Goal: Register for event/course

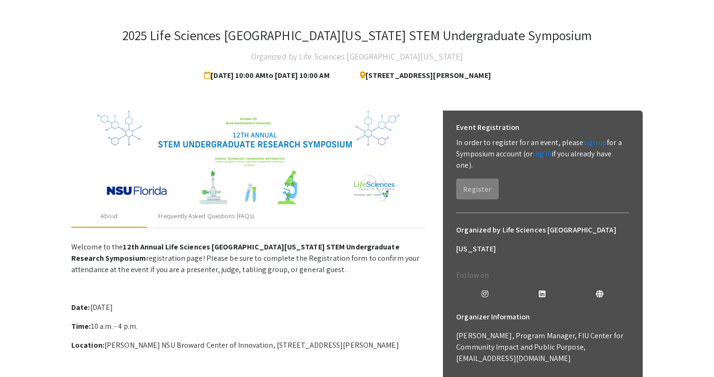
scroll to position [16, 0]
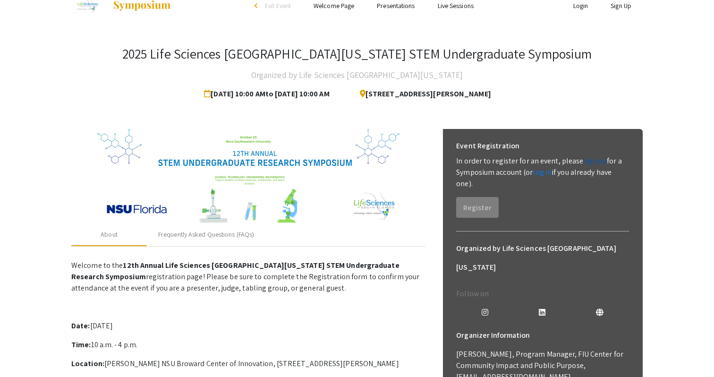
click at [584, 160] on link "sign up" at bounding box center [595, 161] width 24 height 10
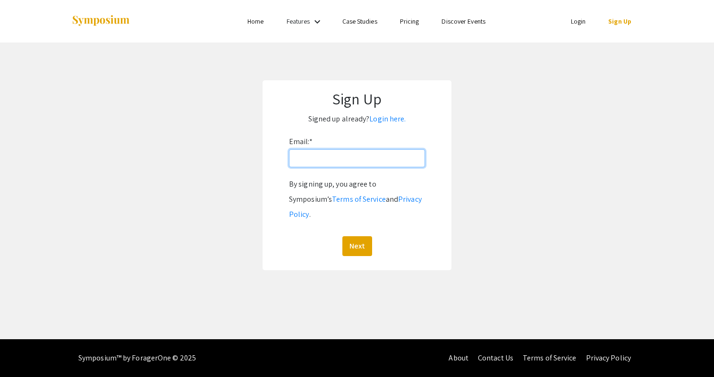
click at [329, 154] on input "Email: *" at bounding box center [357, 158] width 136 height 18
type input "[EMAIL_ADDRESS][DOMAIN_NAME]"
click at [360, 236] on button "Next" at bounding box center [357, 246] width 30 height 20
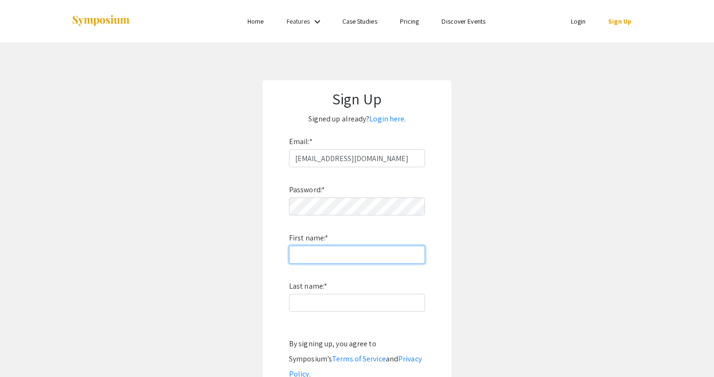
click at [367, 252] on input "First name: *" at bounding box center [357, 255] width 136 height 18
type input "Sienna"
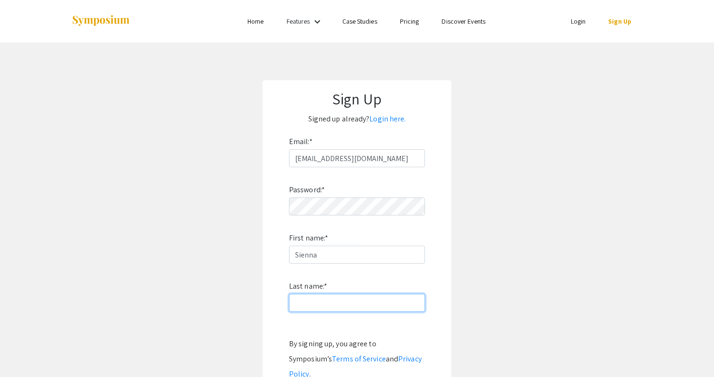
click at [309, 306] on input "Last name: *" at bounding box center [357, 303] width 136 height 18
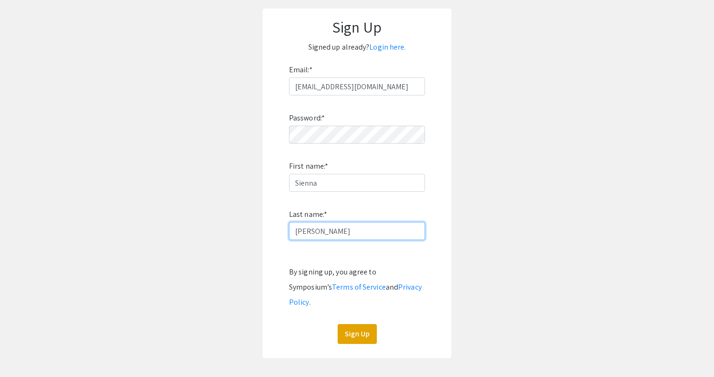
scroll to position [85, 0]
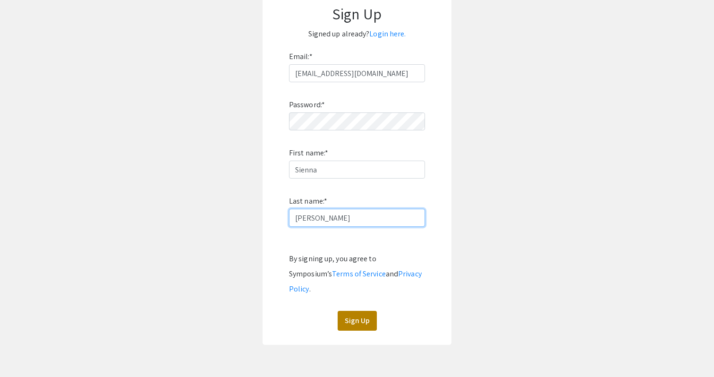
type input "[PERSON_NAME]"
click at [358, 311] on button "Sign Up" at bounding box center [357, 321] width 39 height 20
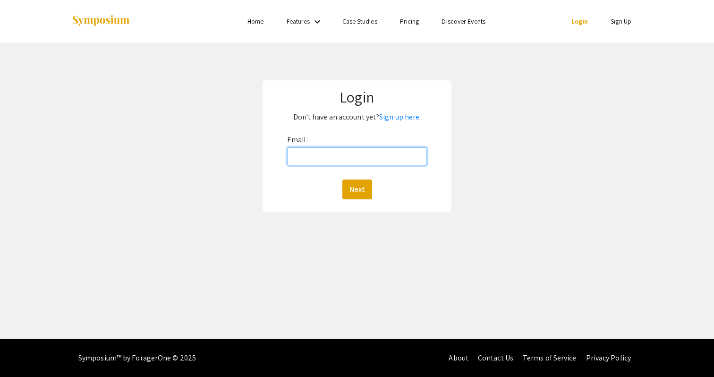
click at [327, 154] on input "Email:" at bounding box center [357, 156] width 140 height 18
type input "[EMAIL_ADDRESS][DOMAIN_NAME]"
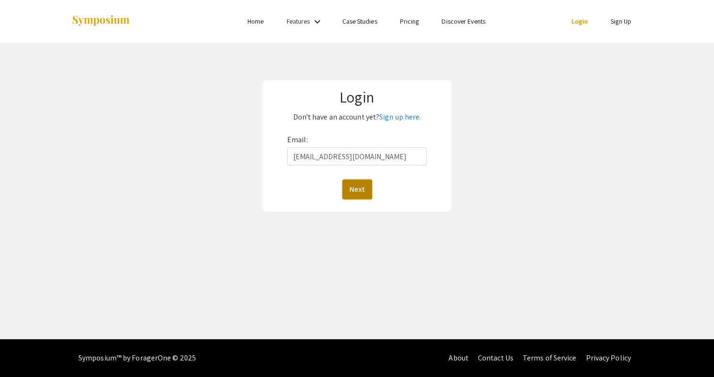
click at [363, 187] on button "Next" at bounding box center [357, 189] width 30 height 20
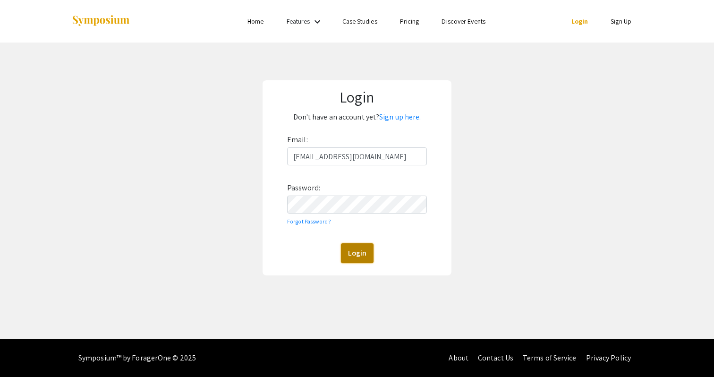
click at [348, 255] on button "Login" at bounding box center [357, 253] width 33 height 20
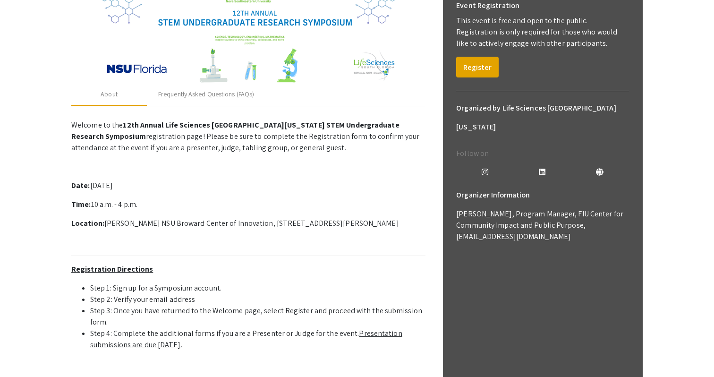
scroll to position [142, 0]
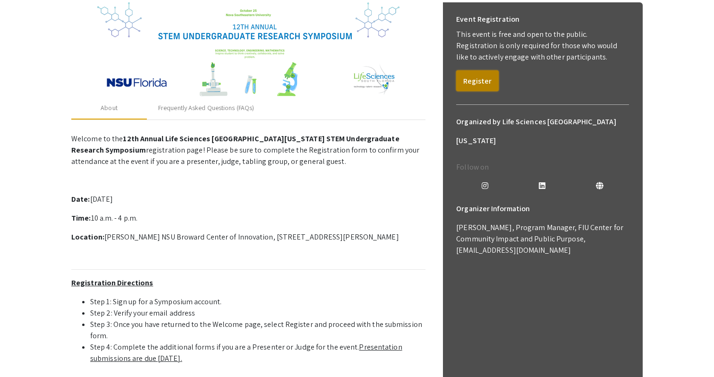
click at [479, 85] on button "Register" at bounding box center [477, 80] width 42 height 21
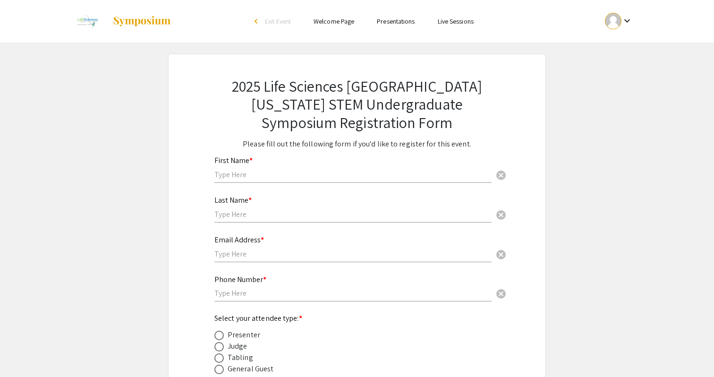
click at [257, 172] on input "text" at bounding box center [352, 175] width 277 height 10
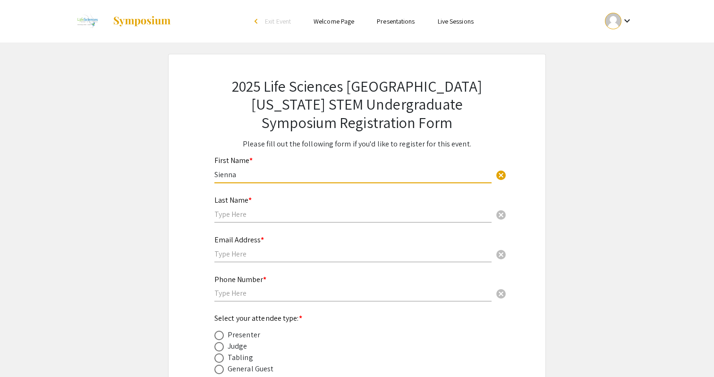
type input "Sienna"
click at [225, 215] on input "text" at bounding box center [352, 214] width 277 height 10
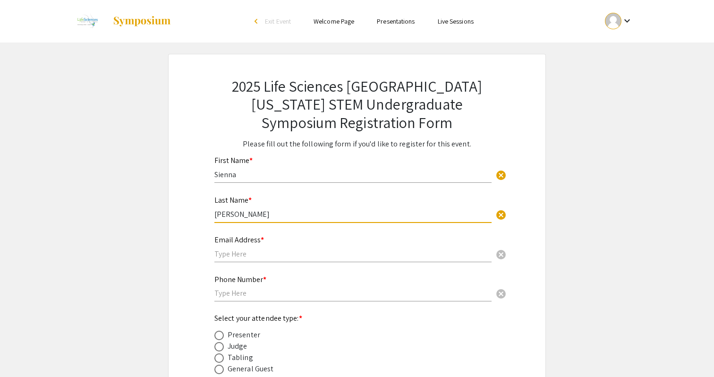
type input "[PERSON_NAME]"
click at [229, 259] on div "Email Address * cancel" at bounding box center [352, 244] width 277 height 36
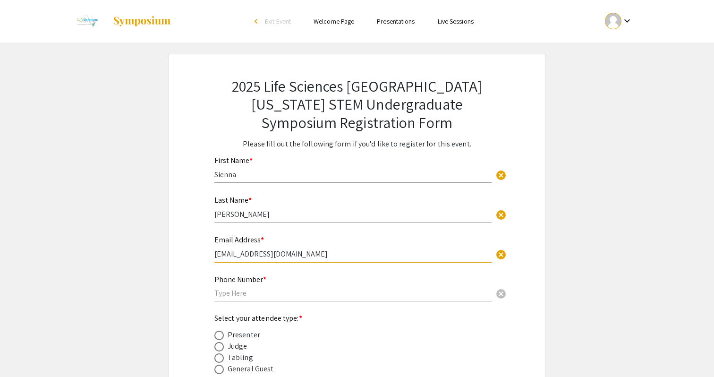
type input "[EMAIL_ADDRESS][DOMAIN_NAME]"
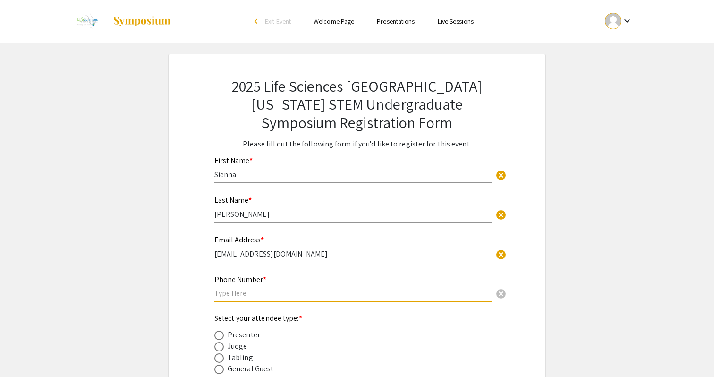
click at [229, 291] on input "text" at bounding box center [352, 293] width 277 height 10
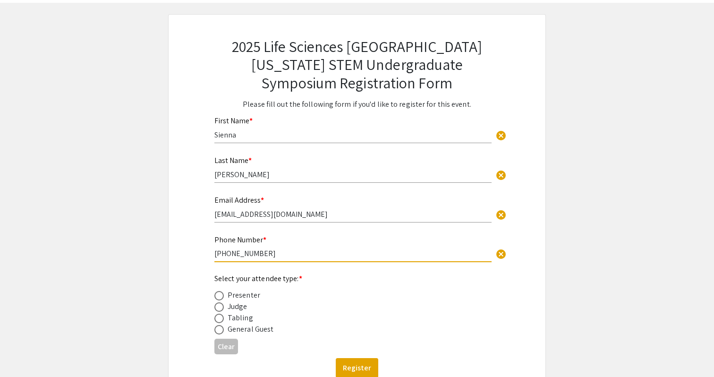
scroll to position [57, 0]
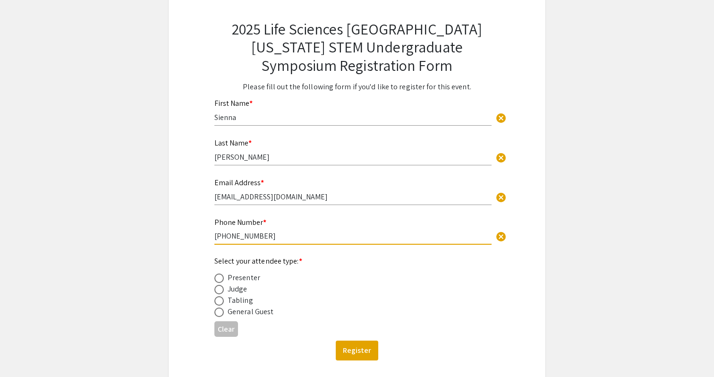
type input "[PHONE_NUMBER]"
click at [247, 281] on div "Presenter" at bounding box center [244, 277] width 33 height 11
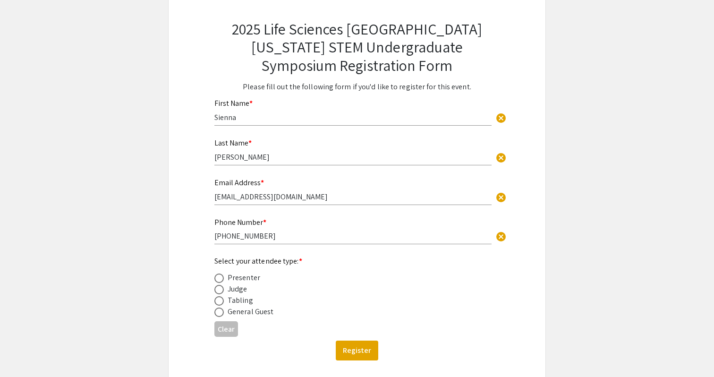
click at [223, 281] on span at bounding box center [218, 277] width 9 height 9
click at [223, 281] on input "radio" at bounding box center [218, 277] width 9 height 9
radio input "true"
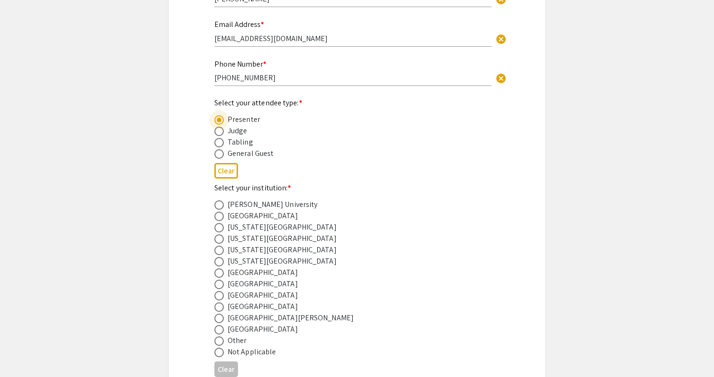
scroll to position [216, 0]
click at [259, 300] on div "[GEOGRAPHIC_DATA]" at bounding box center [263, 294] width 70 height 11
click at [252, 298] on div "[GEOGRAPHIC_DATA]" at bounding box center [263, 294] width 70 height 11
click at [221, 299] on span at bounding box center [218, 294] width 9 height 9
click at [221, 299] on input "radio" at bounding box center [218, 294] width 9 height 9
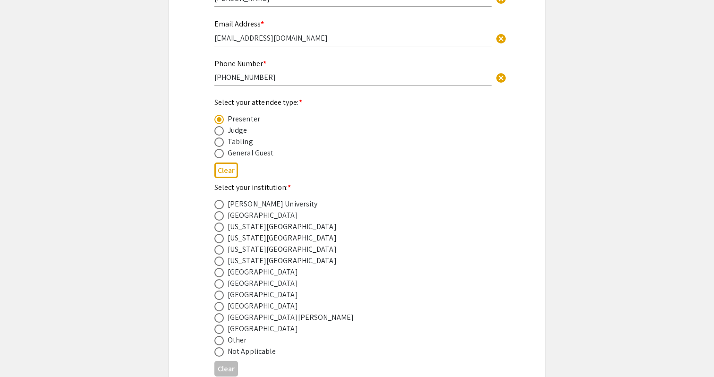
radio input "true"
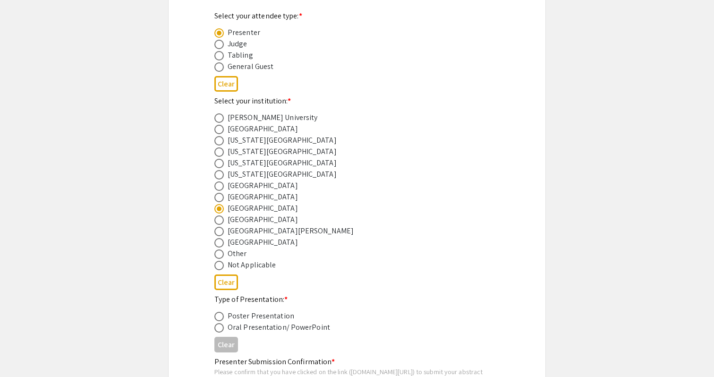
scroll to position [383, 0]
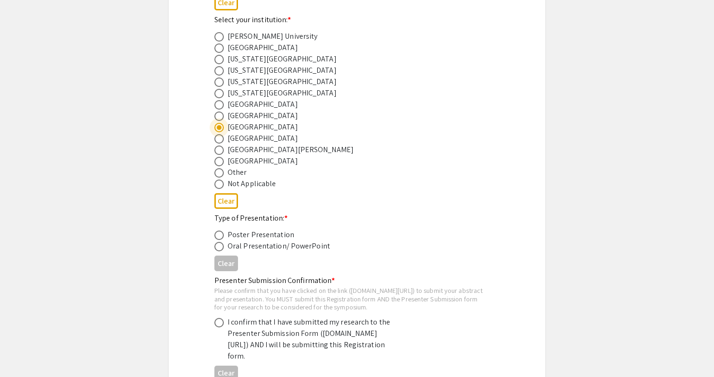
click at [221, 240] on span at bounding box center [218, 234] width 9 height 9
click at [221, 240] on input "radio" at bounding box center [218, 234] width 9 height 9
radio input "true"
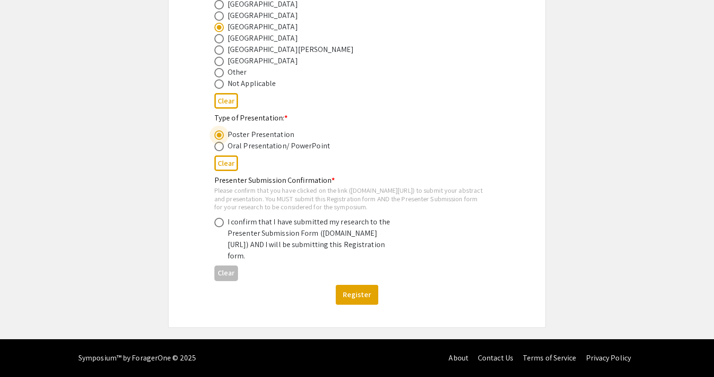
scroll to position [505, 0]
drag, startPoint x: 215, startPoint y: 178, endPoint x: 391, endPoint y: 178, distance: 175.7
click at [391, 186] on div "Please confirm that you have clicked on the link ([DOMAIN_NAME][URL]) to submit…" at bounding box center [349, 198] width 270 height 25
copy div "[DOMAIN_NAME][URL])"
click at [354, 186] on div "Please confirm that you have clicked on the link ([DOMAIN_NAME][URL]) to submit…" at bounding box center [349, 198] width 270 height 25
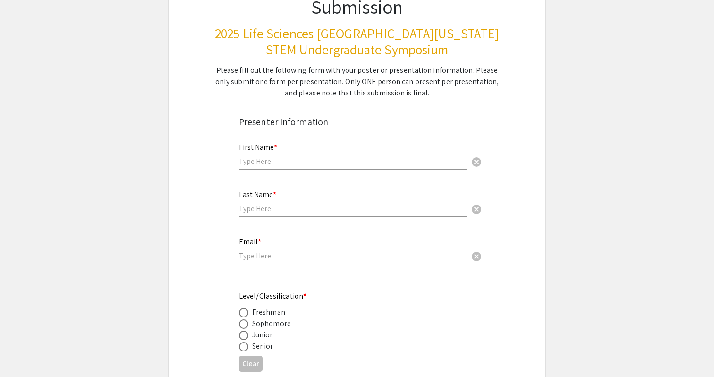
scroll to position [104, 0]
click at [348, 164] on input "text" at bounding box center [353, 162] width 228 height 10
type input "Sienna"
click at [263, 207] on input "text" at bounding box center [353, 209] width 228 height 10
type input "[PERSON_NAME]"
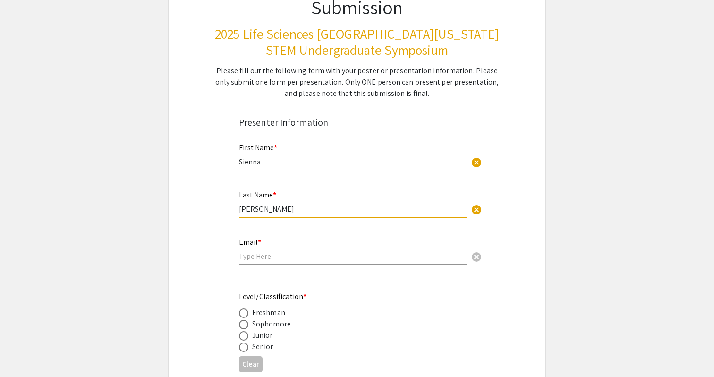
click at [249, 260] on input "email" at bounding box center [353, 256] width 228 height 10
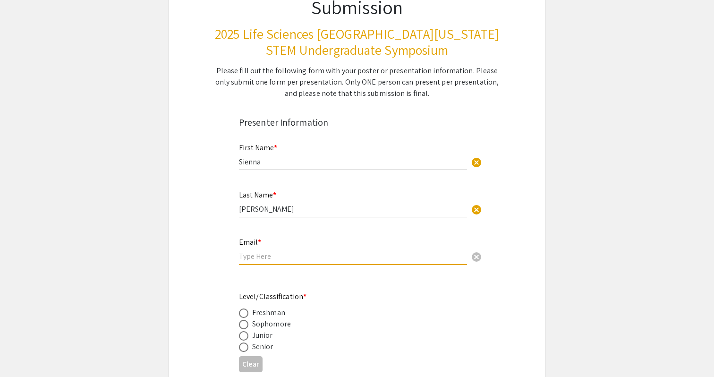
type input "[EMAIL_ADDRESS][DOMAIN_NAME]"
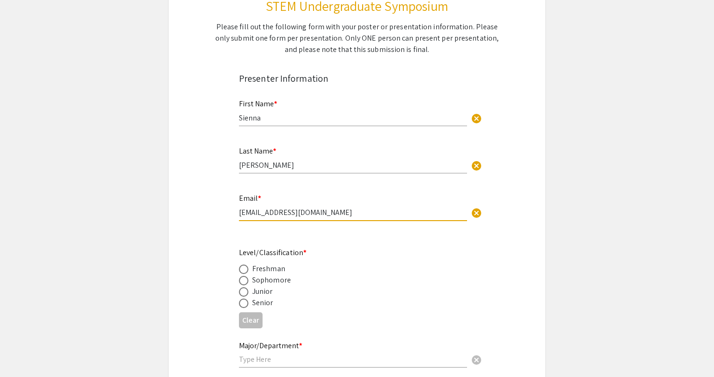
scroll to position [148, 0]
click at [245, 284] on span at bounding box center [243, 279] width 9 height 9
click at [245, 284] on input "radio" at bounding box center [243, 279] width 9 height 9
radio input "true"
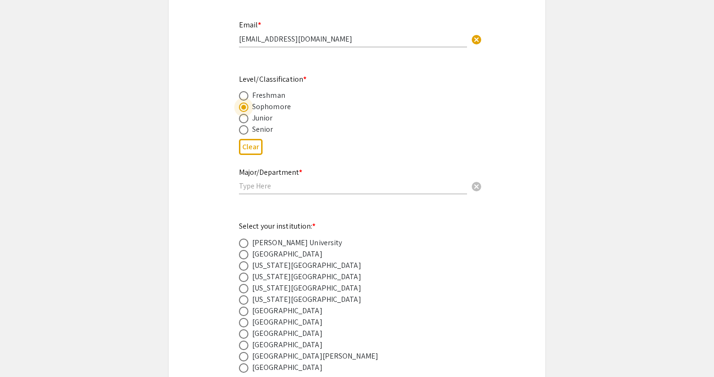
scroll to position [326, 0]
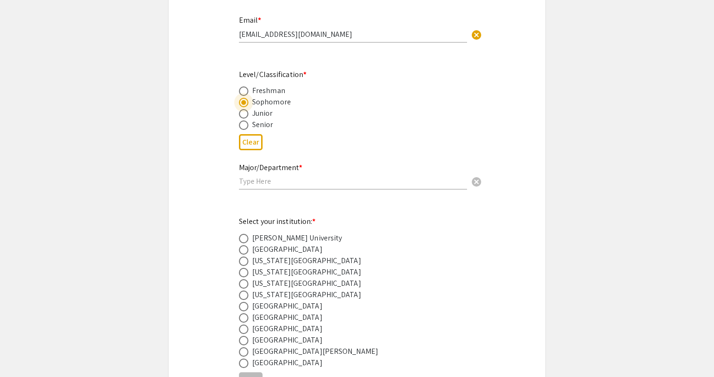
click at [272, 182] on input "text" at bounding box center [353, 181] width 228 height 10
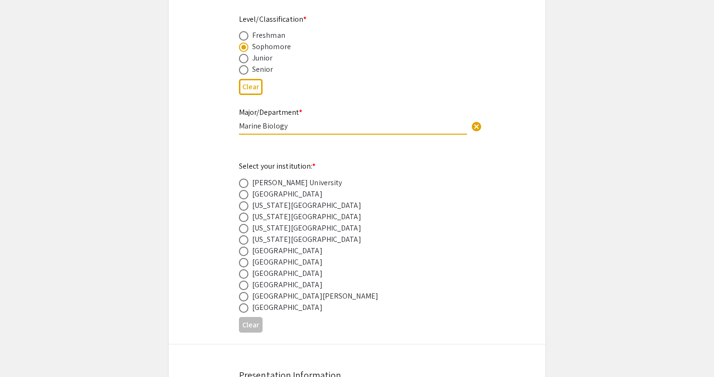
scroll to position [382, 0]
type input "Marine Biology"
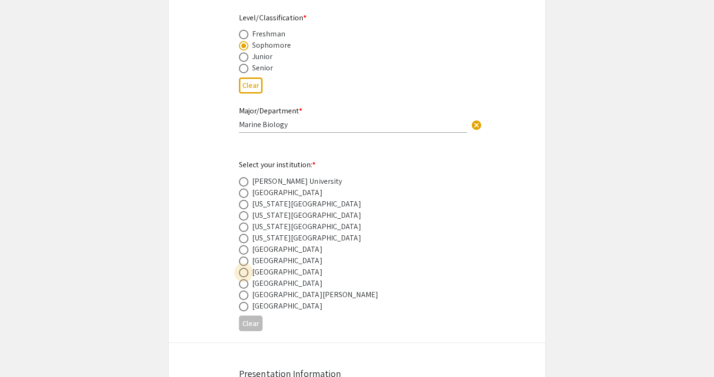
click at [241, 273] on span at bounding box center [243, 272] width 9 height 9
click at [241, 273] on input "radio" at bounding box center [243, 272] width 9 height 9
radio input "true"
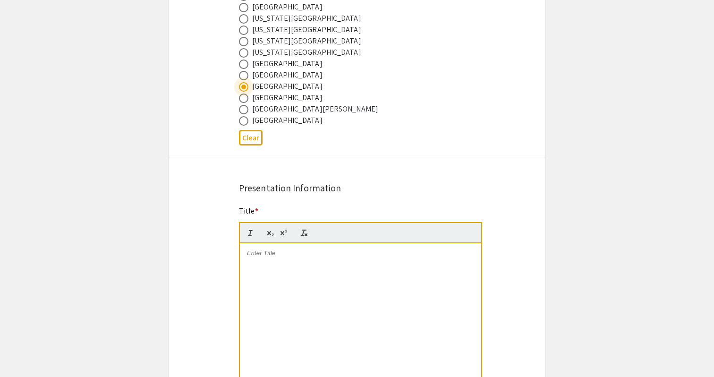
scroll to position [579, 0]
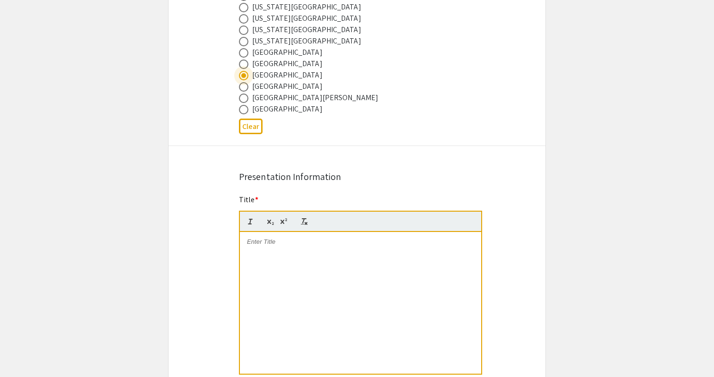
click at [276, 252] on div at bounding box center [360, 303] width 241 height 142
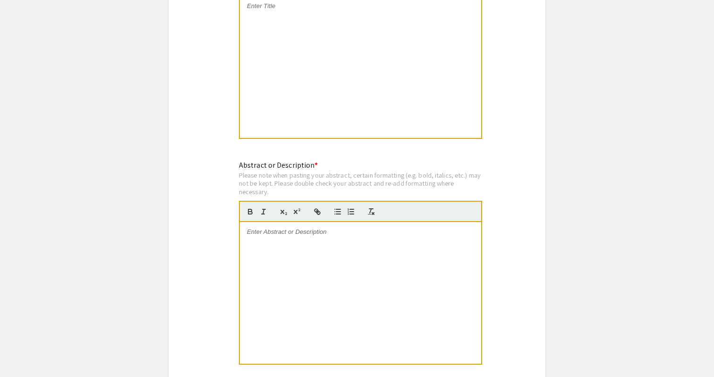
scroll to position [816, 0]
